Goal: Task Accomplishment & Management: Use online tool/utility

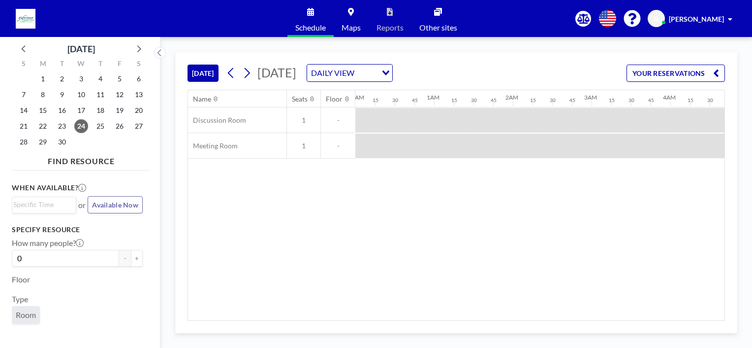
scroll to position [0, 670]
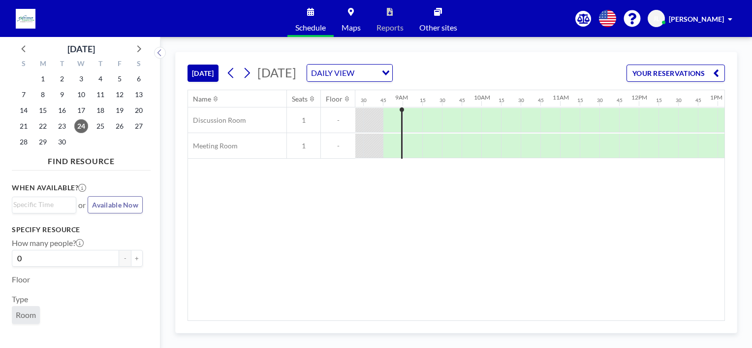
scroll to position [0, 670]
